Goal: Navigation & Orientation: Find specific page/section

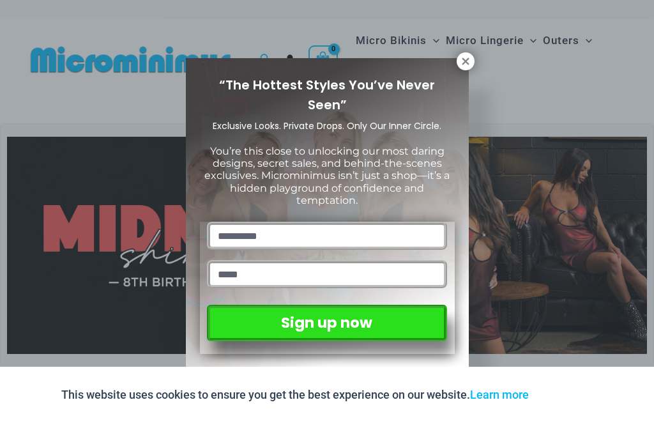
click at [467, 59] on icon at bounding box center [465, 60] width 7 height 7
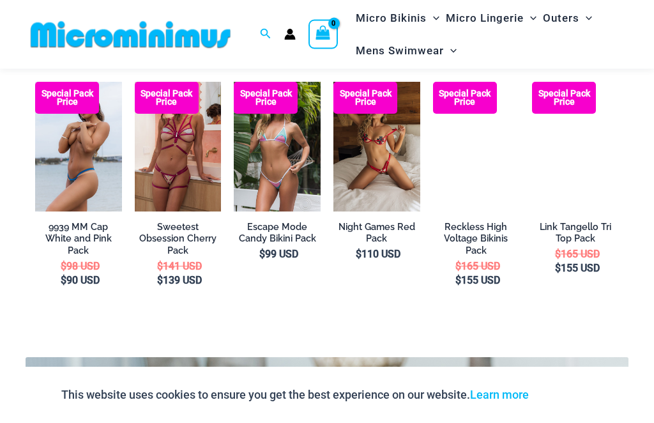
scroll to position [1944, 0]
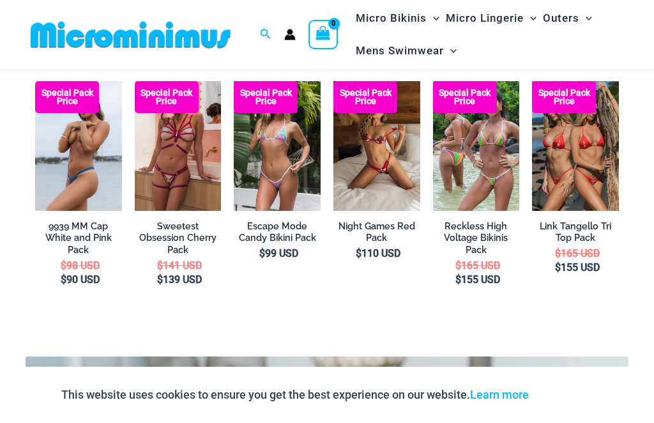
click at [628, 174] on div "micro bikini packs Special Pack Price 9939 MM Cap White and Pink Pack $ 98 USD …" at bounding box center [327, 198] width 603 height 316
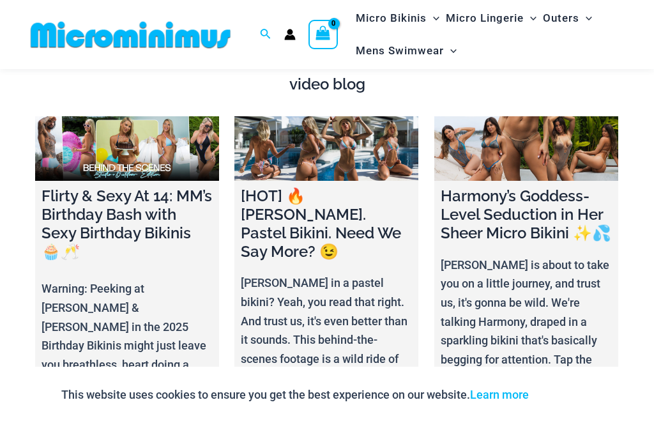
scroll to position [4075, 0]
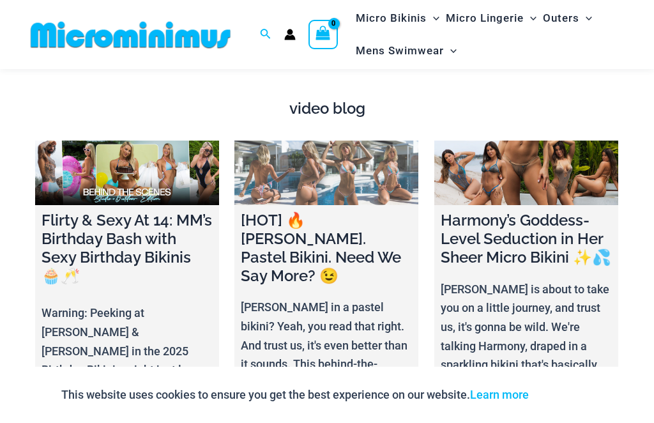
click at [337, 211] on h4 "[HOT] 🔥 [PERSON_NAME]. Pastel Bikini. Need We Say More? 😉" at bounding box center [326, 247] width 171 height 73
click at [346, 211] on h4 "[HOT] 🔥 [PERSON_NAME]. Pastel Bikini. Need We Say More? 😉" at bounding box center [326, 247] width 171 height 73
click at [364, 141] on link at bounding box center [326, 173] width 184 height 65
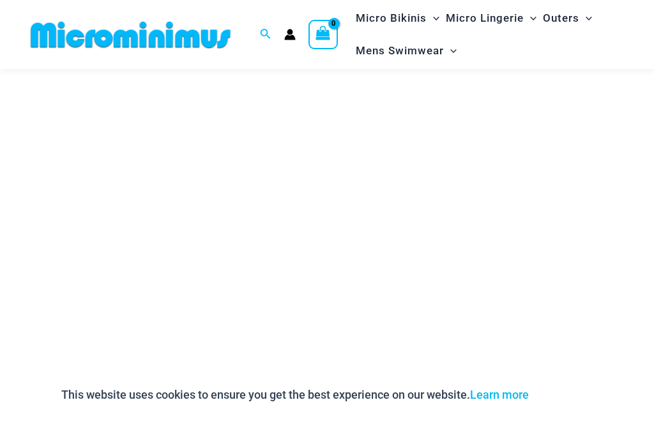
scroll to position [208, 0]
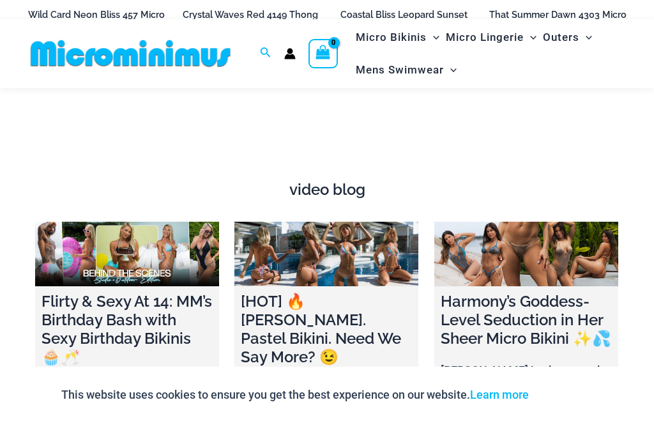
scroll to position [3993, 0]
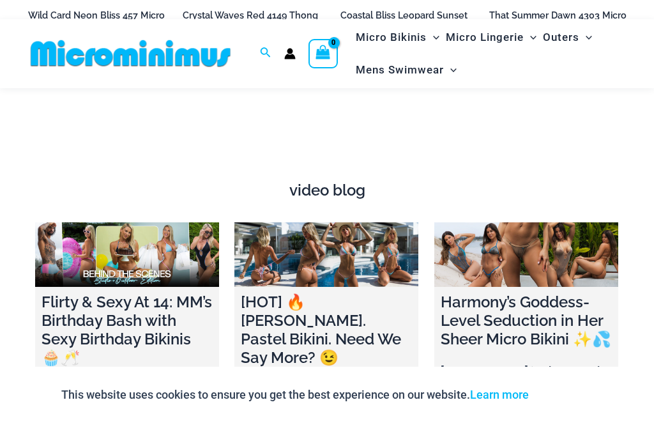
click at [160, 293] on h4 "Flirty & Sexy At 14: MM’s Birthday Bash with Sexy Birthday Bikinis 🧁🥂" at bounding box center [127, 329] width 171 height 73
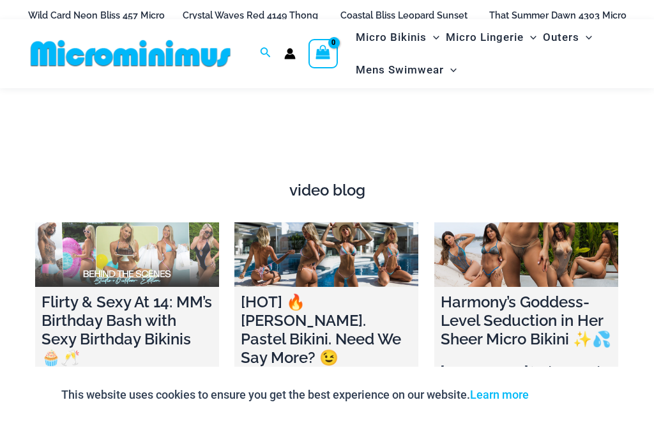
click at [165, 222] on link at bounding box center [127, 254] width 184 height 65
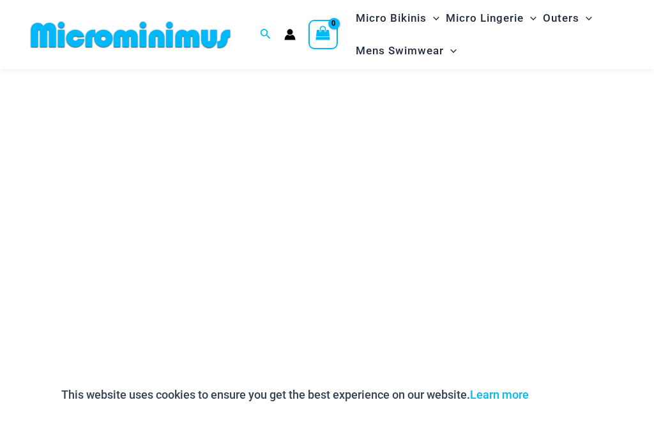
scroll to position [89, 0]
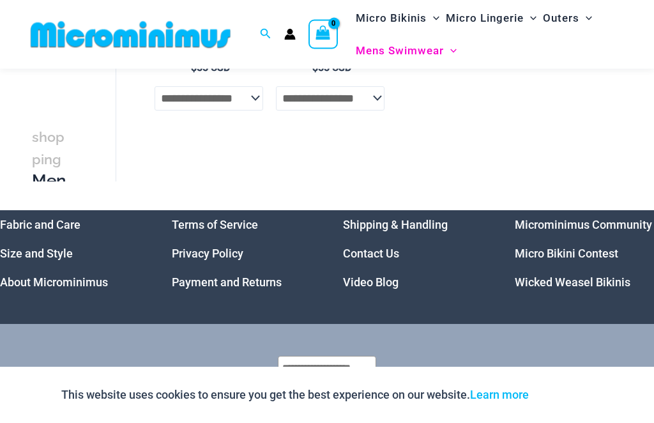
scroll to position [897, 0]
click at [539, 256] on link "Micro Bikini Contest" at bounding box center [566, 253] width 103 height 13
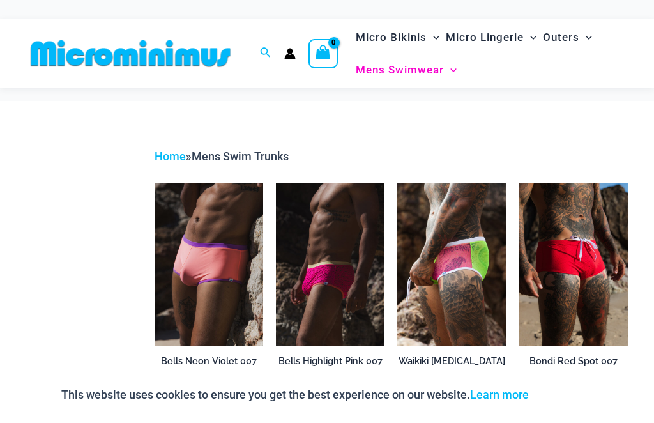
scroll to position [939, 0]
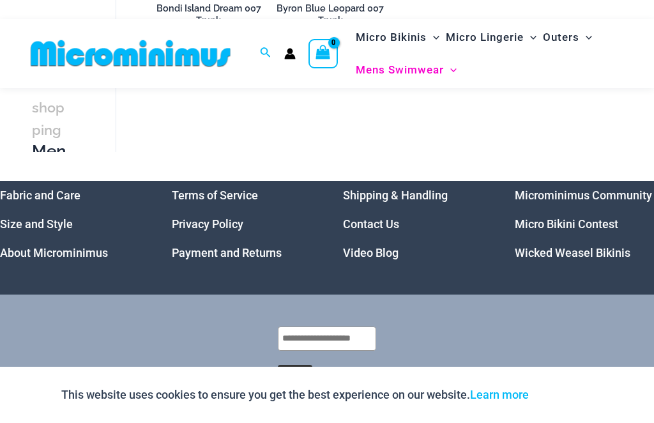
click at [530, 257] on link "Wicked Weasel Bikinis" at bounding box center [573, 252] width 116 height 13
